Goal: Find specific page/section: Find specific page/section

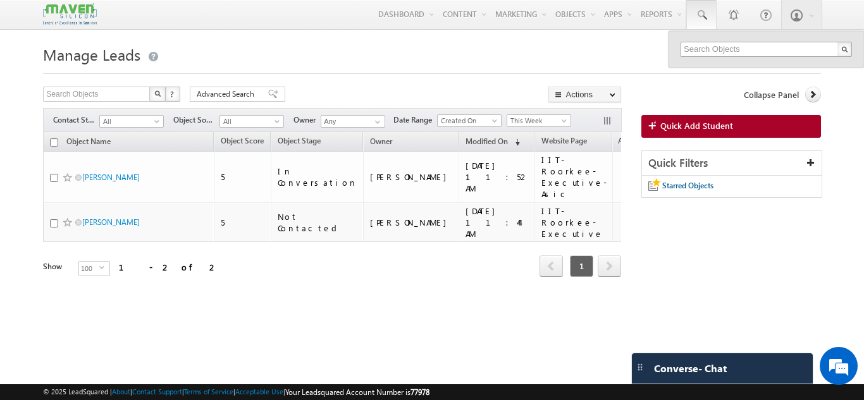
drag, startPoint x: 0, startPoint y: 0, endPoint x: 698, endPoint y: 47, distance: 699.2
click at [698, 47] on input "text" at bounding box center [766, 49] width 171 height 15
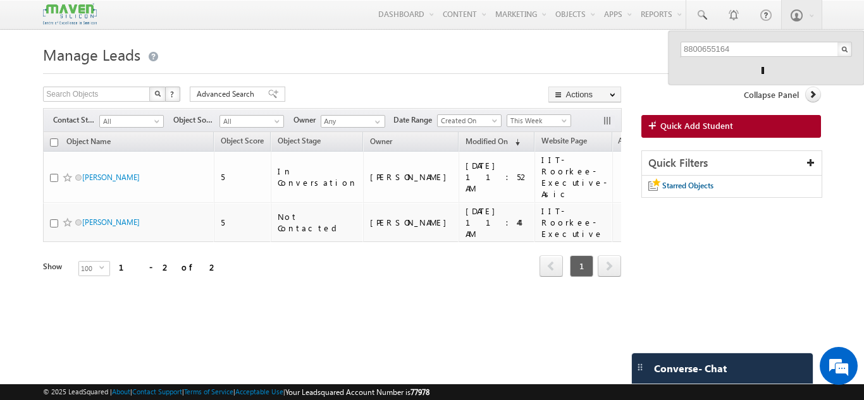
type input "8800655164"
click at [478, 58] on h1 "Manage Leads" at bounding box center [431, 53] width 777 height 25
